Goal: Information Seeking & Learning: Compare options

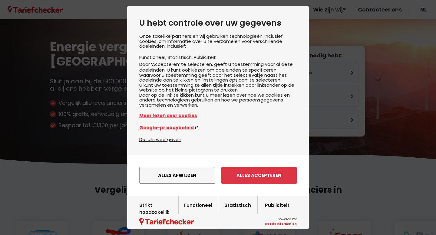
click at [284, 71] on div "Onze zakelijke partners en wij gebruiken technologieën, inclusief cookies, om i…" at bounding box center [217, 85] width 157 height 102
click at [193, 184] on button "Alles afwijzen" at bounding box center [177, 175] width 76 height 17
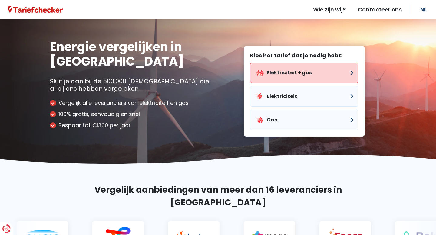
click at [289, 71] on button "Elektriciteit + gas" at bounding box center [304, 73] width 108 height 21
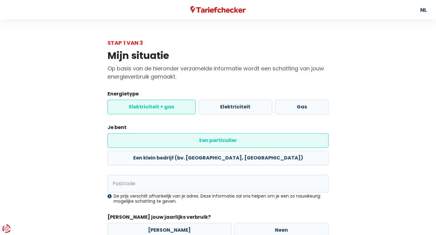
scroll to position [32, 0]
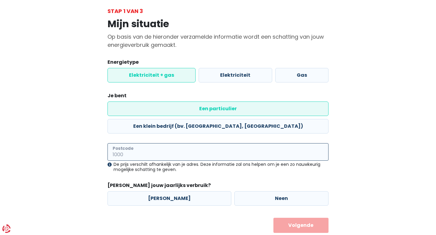
click at [190, 143] on input "Postcode" at bounding box center [217, 152] width 221 height 18
type input "2300"
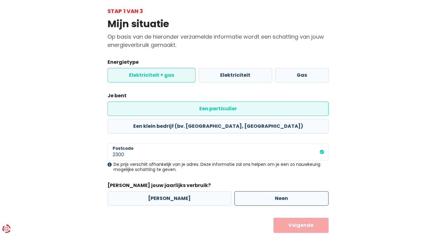
click at [253, 192] on label "Neen" at bounding box center [281, 199] width 94 height 15
click at [253, 192] on input "Neen" at bounding box center [281, 199] width 94 height 15
radio input "true"
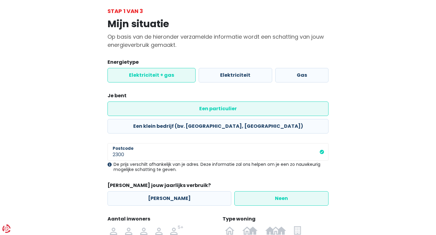
scroll to position [95, 0]
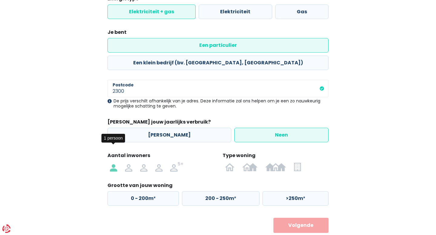
click at [117, 162] on img at bounding box center [113, 167] width 7 height 10
click at [117, 162] on input "radio" at bounding box center [113, 167] width 15 height 10
radio input "true"
click at [250, 162] on img at bounding box center [249, 167] width 15 height 10
click at [250, 162] on input "radio" at bounding box center [249, 167] width 23 height 10
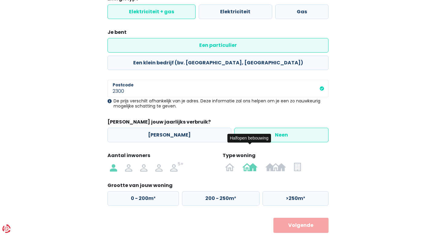
radio input "true"
click at [290, 192] on label ">200m²" at bounding box center [294, 199] width 67 height 15
click at [290, 192] on input ">200m²" at bounding box center [294, 199] width 67 height 15
radio input "true"
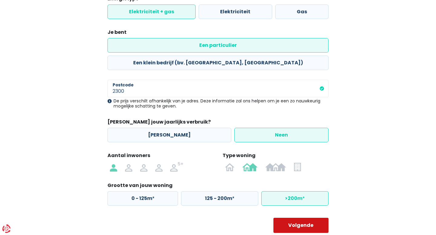
click at [300, 218] on button "Volgende" at bounding box center [300, 225] width 55 height 15
select select
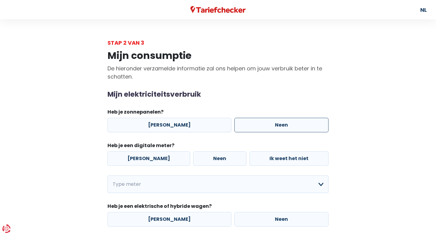
click at [266, 125] on label "Neen" at bounding box center [281, 125] width 94 height 15
click at [266, 125] on input "Neen" at bounding box center [281, 125] width 94 height 15
radio input "true"
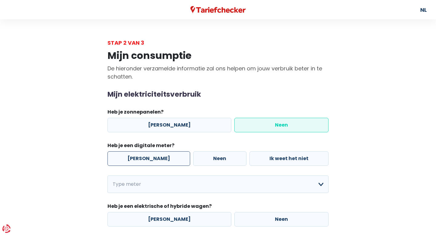
click at [149, 155] on label "[PERSON_NAME]" at bounding box center [148, 159] width 83 height 15
click at [149, 155] on input "[PERSON_NAME]" at bounding box center [148, 159] width 83 height 15
radio input "true"
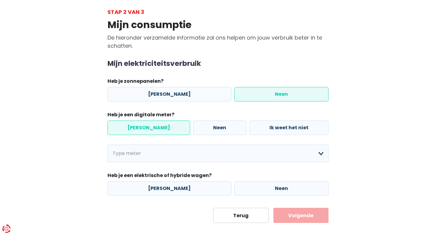
scroll to position [38, 0]
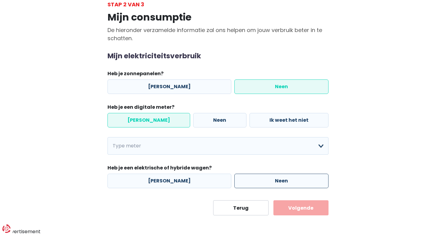
click at [257, 176] on label "Neen" at bounding box center [281, 181] width 94 height 15
click at [257, 176] on input "Neen" at bounding box center [281, 181] width 94 height 15
radio input "true"
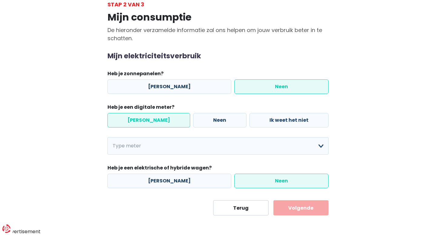
click at [314, 212] on button "Volgende" at bounding box center [300, 208] width 55 height 15
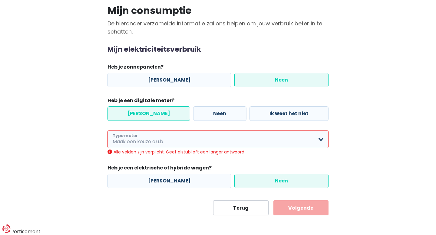
click at [241, 143] on select "Enkelvoudig Tweevoudig Enkelvoudig + uitsluitend nachttarief Tweevoudig + uitsl…" at bounding box center [217, 140] width 221 height 18
click at [107, 138] on select "Enkelvoudig Tweevoudig Enkelvoudig + uitsluitend nachttarief Tweevoudig + uitsl…" at bounding box center [217, 140] width 221 height 18
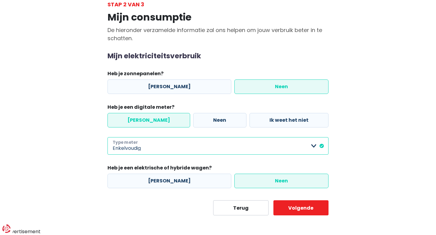
click at [238, 148] on select "Enkelvoudig Tweevoudig Enkelvoudig + uitsluitend nachttarief Tweevoudig + uitsl…" at bounding box center [217, 146] width 221 height 18
select select "day_night_bi_shift_exclusive_night"
click at [107, 138] on select "Enkelvoudig Tweevoudig Enkelvoudig + uitsluitend nachttarief Tweevoudig + uitsl…" at bounding box center [217, 146] width 221 height 18
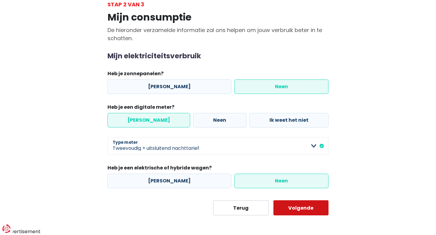
click at [303, 209] on button "Volgende" at bounding box center [300, 208] width 55 height 15
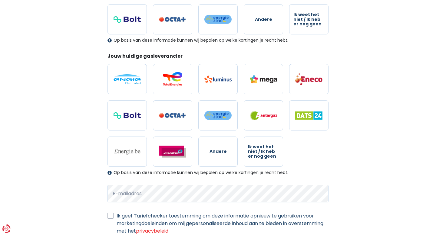
scroll to position [180, 0]
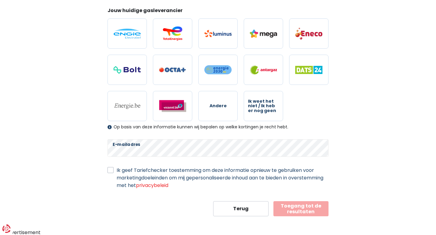
click at [407, 129] on main "Stap 3 van 3 Mijn persoonlijke gegevens Deze informatie zal worden gebruikt om …" at bounding box center [218, 38] width 436 height 358
click at [259, 105] on span "Ik weet het niet / Ik heb er nog geen" at bounding box center [263, 106] width 31 height 14
click at [259, 105] on input "Ik weet het niet / Ik heb er nog geen" at bounding box center [263, 106] width 39 height 30
radio input "true"
click at [308, 210] on button "Toegang tot de resultaten" at bounding box center [300, 209] width 55 height 15
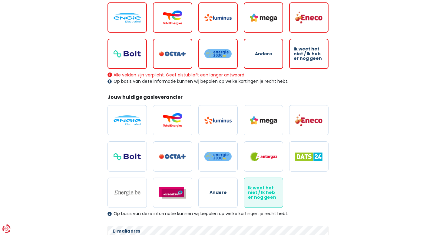
scroll to position [101, 0]
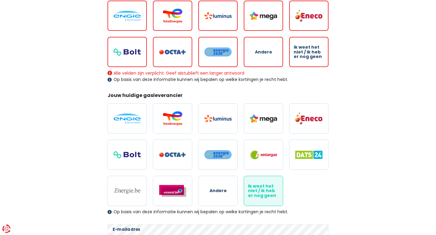
click at [312, 58] on span "Ik weet het niet / Ik heb er nog geen" at bounding box center [309, 52] width 30 height 14
click at [312, 58] on input "Ik weet het niet / Ik heb er nog geen" at bounding box center [308, 52] width 39 height 30
radio input "true"
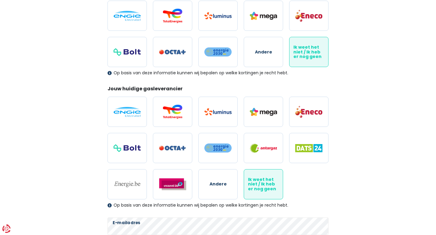
scroll to position [186, 0]
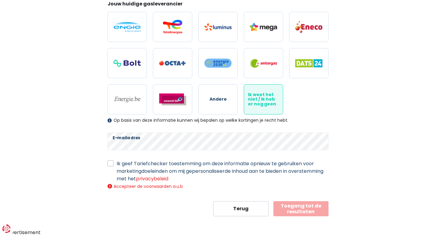
click at [303, 208] on button "Toegang tot de resultaten" at bounding box center [300, 209] width 55 height 15
click at [361, 165] on div "Mijn persoonlijke gegevens Deze informatie zal worden gebruikt om alle aanbiedi…" at bounding box center [217, 38] width 345 height 356
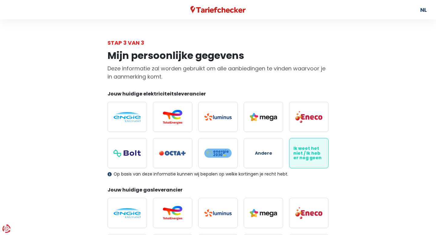
click at [380, 87] on div "Mijn persoonlijke gegevens Deze informatie zal worden gebruikt om alle aanbiedi…" at bounding box center [217, 225] width 345 height 356
